Goal: Find specific page/section: Find specific page/section

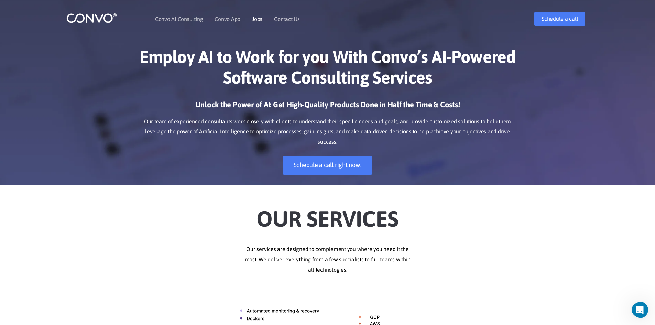
click at [258, 21] on link "Jobs" at bounding box center [257, 19] width 10 height 6
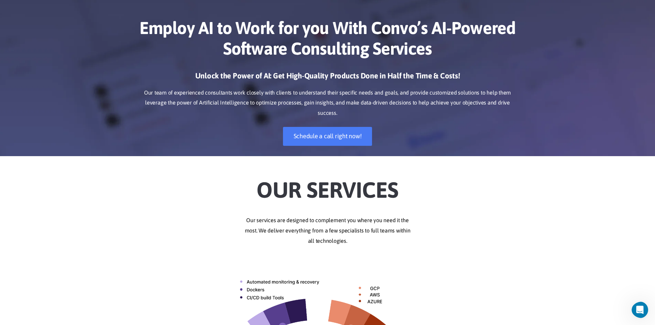
scroll to position [69, 0]
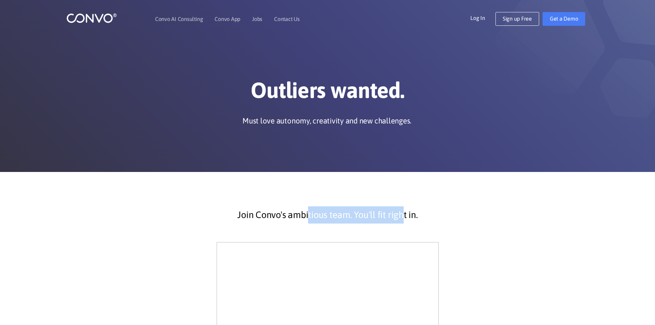
drag, startPoint x: 308, startPoint y: 213, endPoint x: 405, endPoint y: 210, distance: 97.0
click at [404, 210] on p "Join Convo's ambitious team. You'll fit right in." at bounding box center [327, 214] width 371 height 17
click at [417, 211] on p "Join Convo's ambitious team. You'll fit right in." at bounding box center [327, 214] width 371 height 17
